Goal: Task Accomplishment & Management: Use online tool/utility

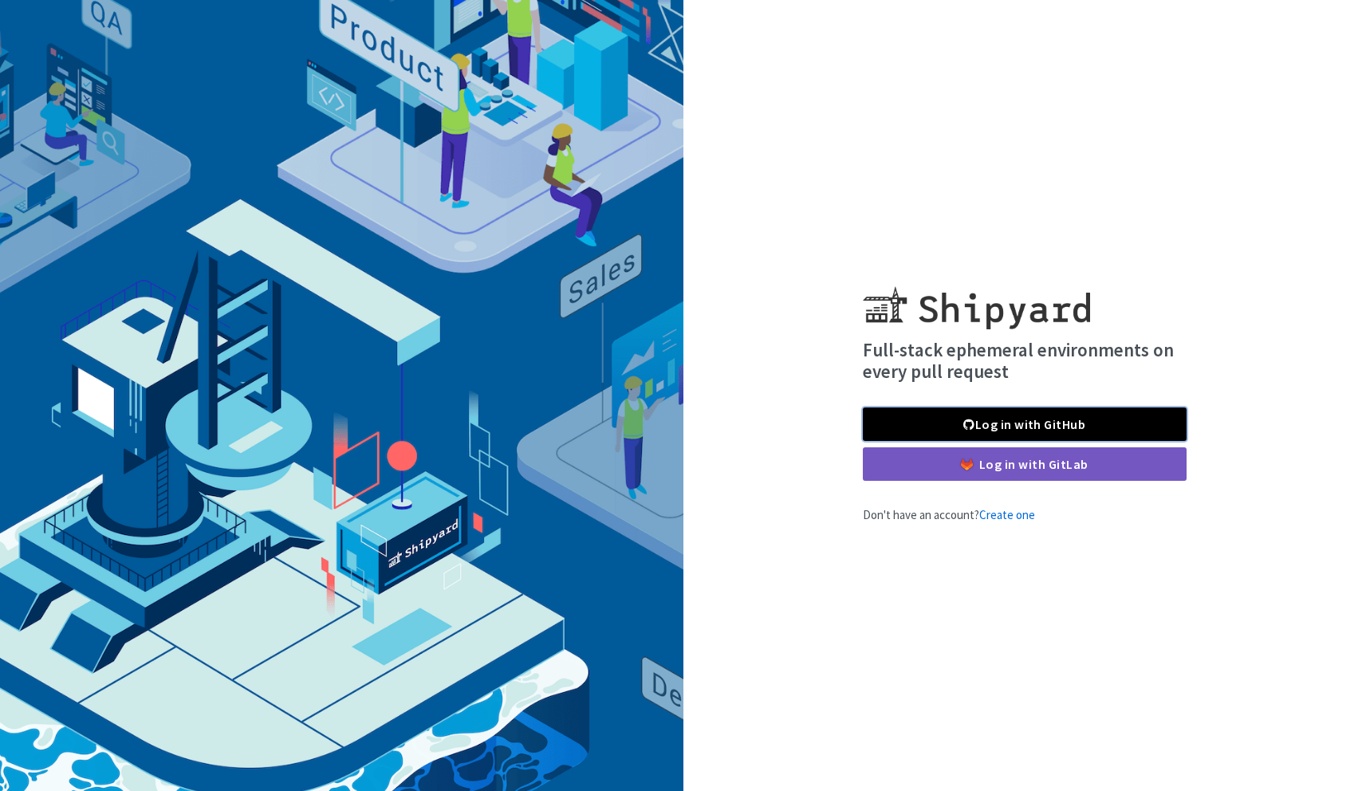
click at [980, 427] on link "Log in with GitHub" at bounding box center [1025, 423] width 324 height 33
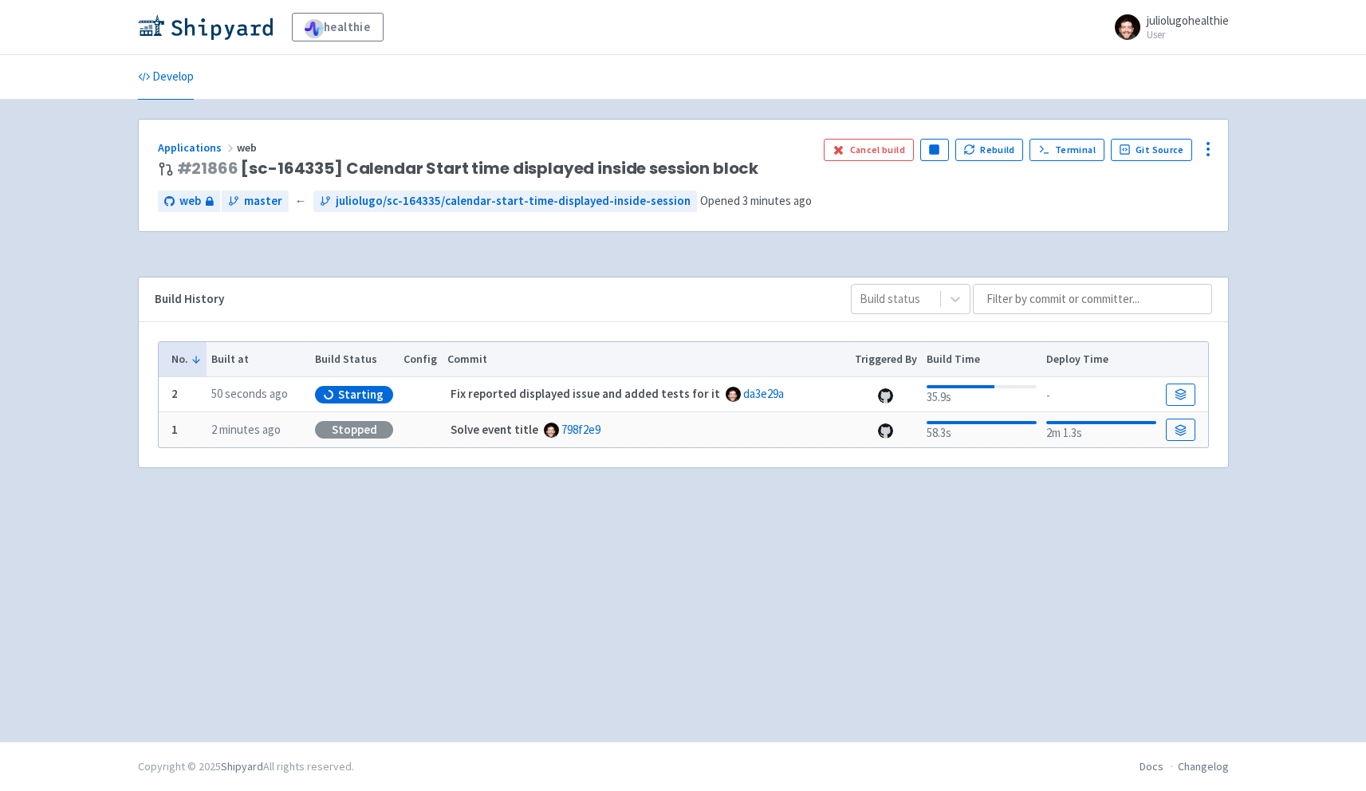
click at [477, 393] on strong "Fix reported displayed issue and added tests for it" at bounding box center [584, 393] width 269 height 15
click at [1175, 398] on icon at bounding box center [1180, 398] width 10 height 2
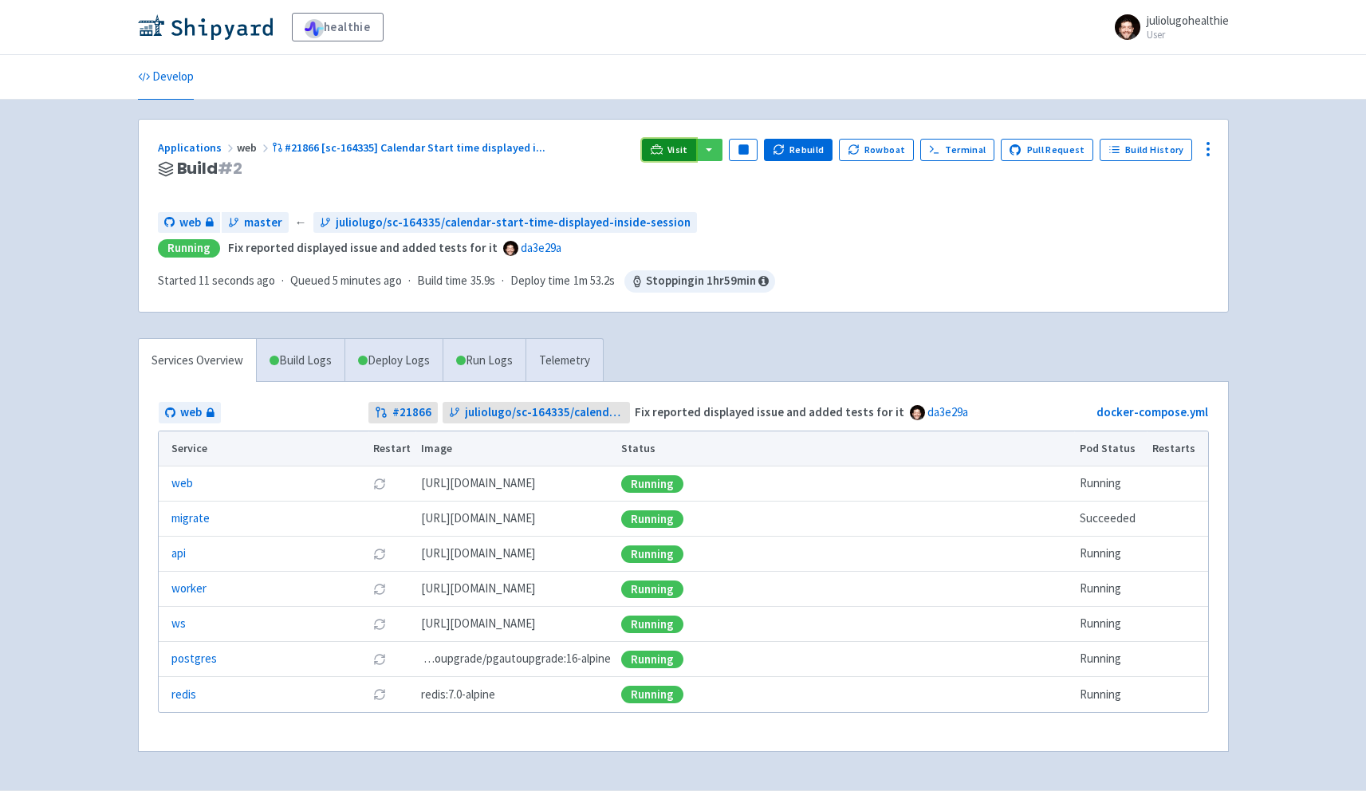
click at [674, 151] on link "Visit" at bounding box center [669, 150] width 54 height 22
